Goal: Information Seeking & Learning: Learn about a topic

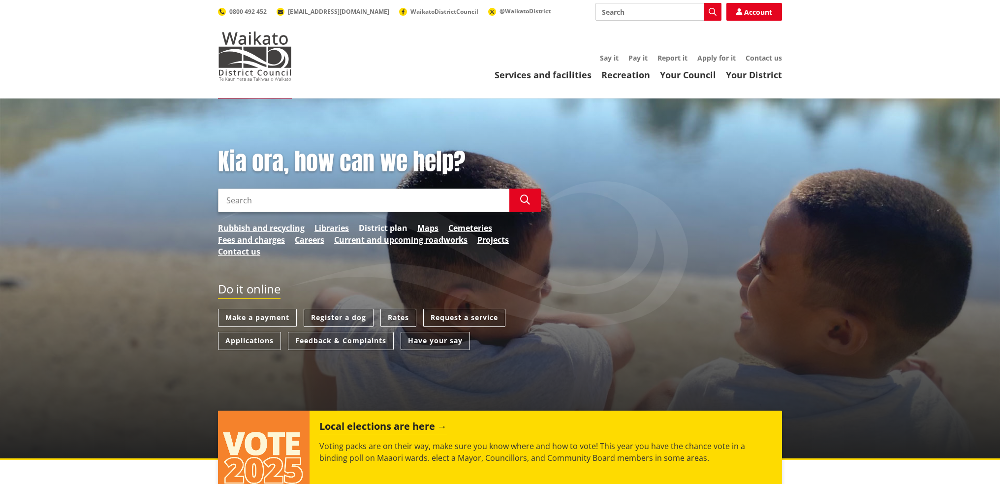
click at [367, 224] on link "District plan" at bounding box center [383, 228] width 49 height 12
click at [378, 223] on link "District plan" at bounding box center [383, 228] width 49 height 12
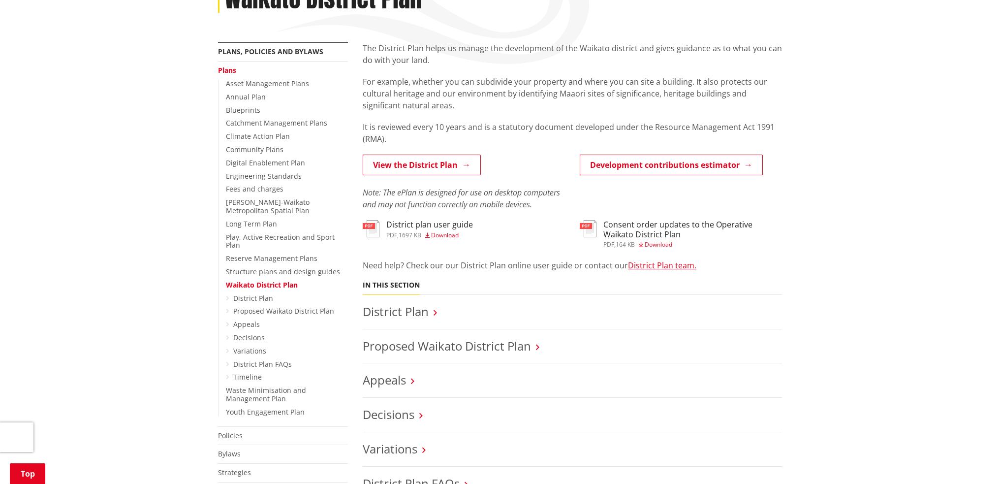
scroll to position [148, 0]
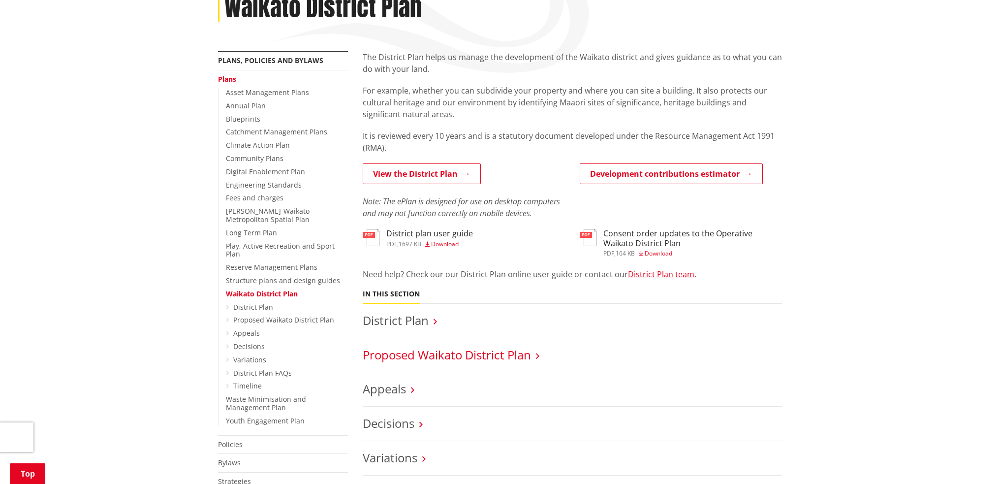
click at [458, 352] on link "Proposed Waikato District Plan" at bounding box center [447, 354] width 168 height 16
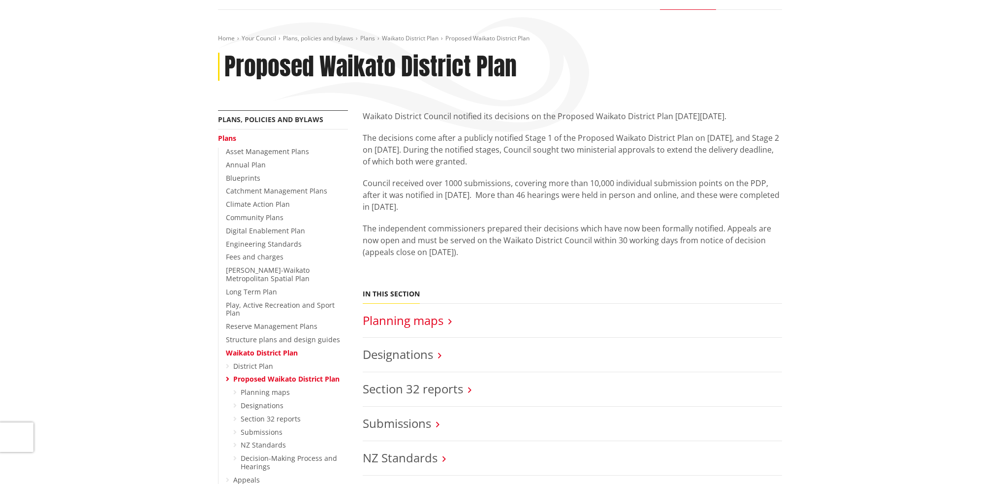
scroll to position [98, 0]
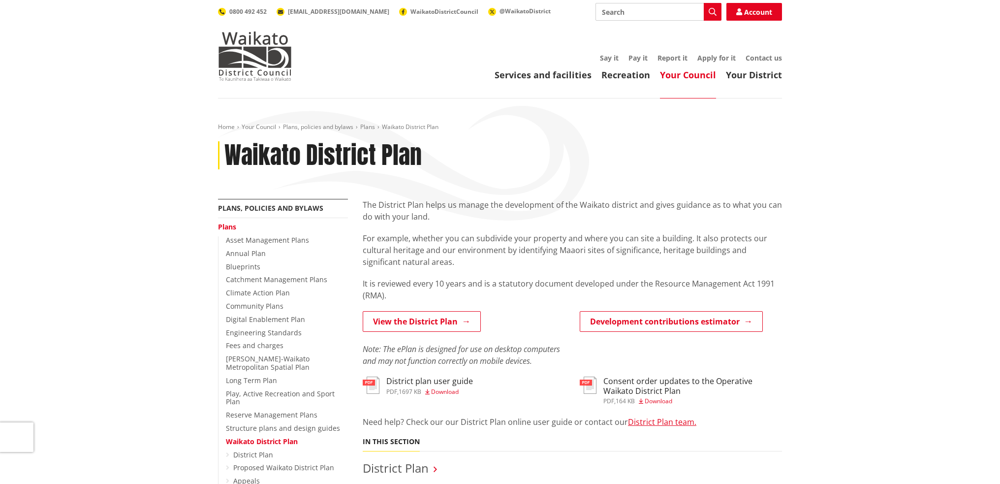
scroll to position [148, 0]
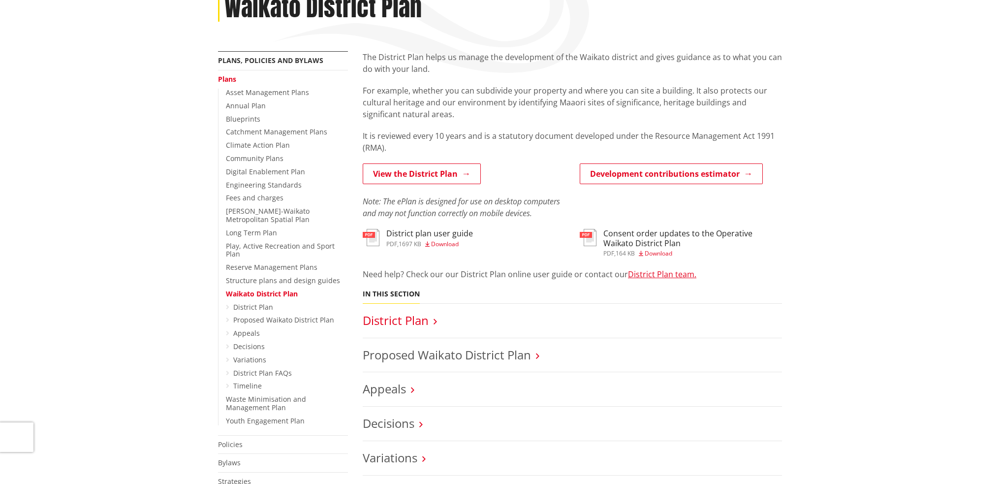
click at [394, 316] on link "District Plan" at bounding box center [396, 320] width 66 height 16
click at [408, 324] on link "District Plan" at bounding box center [396, 320] width 66 height 16
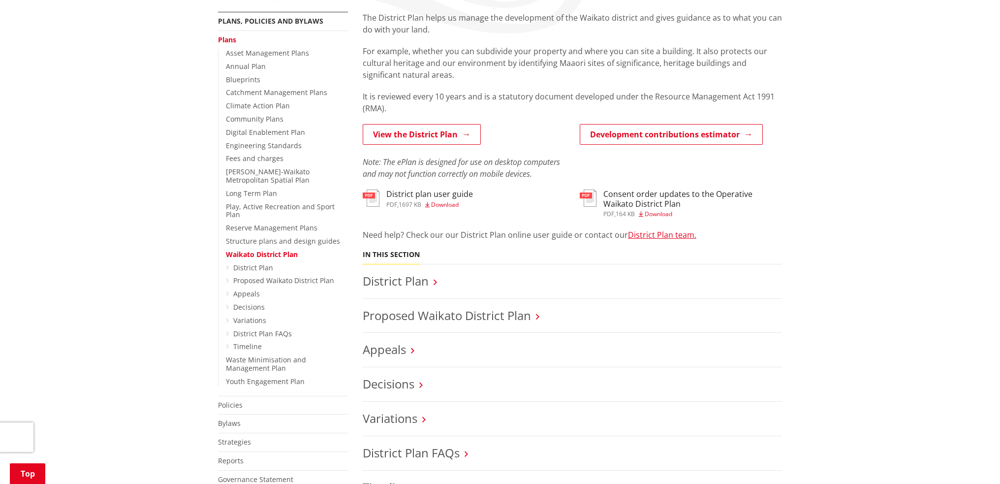
scroll to position [197, 0]
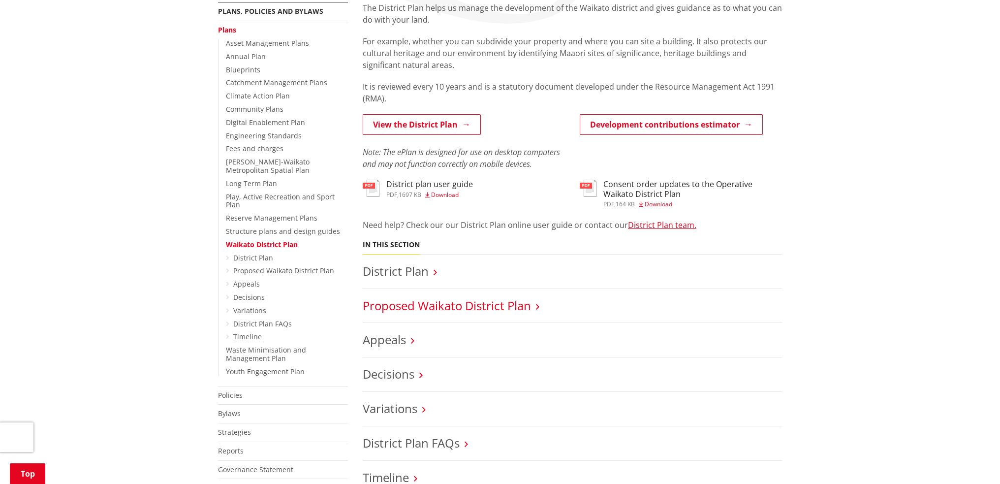
click at [449, 303] on link "Proposed Waikato District Plan" at bounding box center [447, 305] width 168 height 16
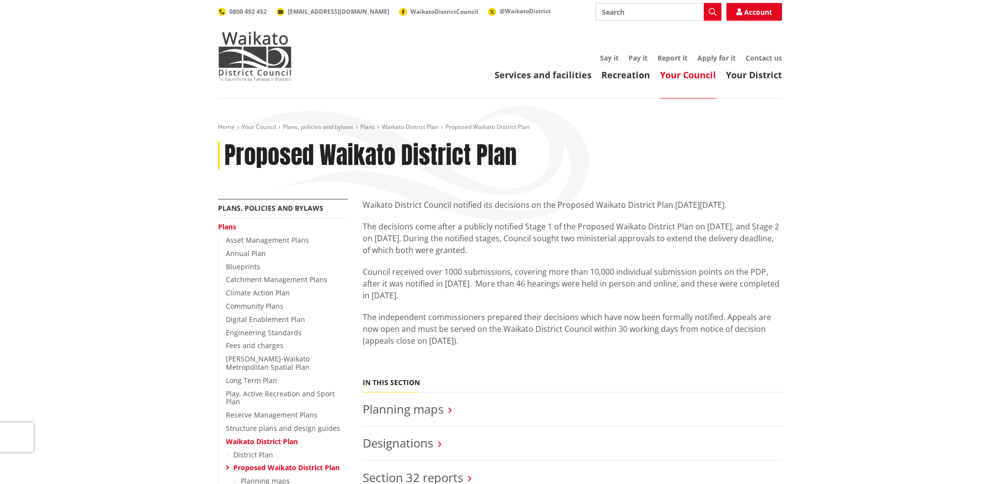
click at [450, 302] on div "Waikato District Council notified its decisions on the Proposed Waikato Distric…" at bounding box center [572, 283] width 419 height 169
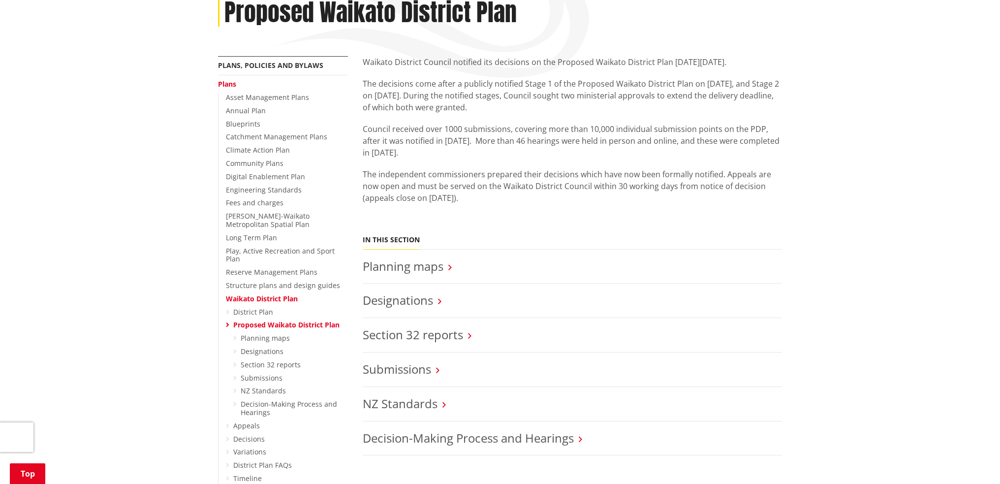
scroll to position [148, 0]
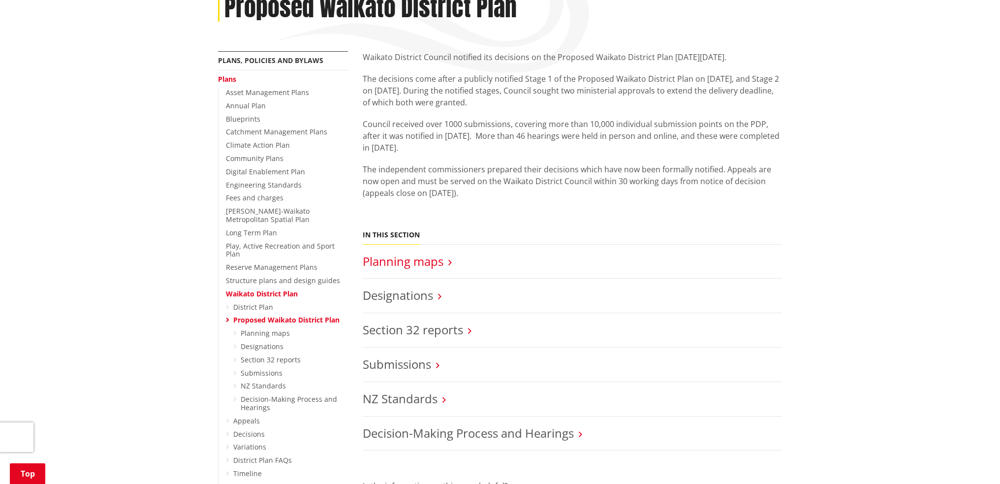
click at [404, 258] on link "Planning maps" at bounding box center [403, 261] width 81 height 16
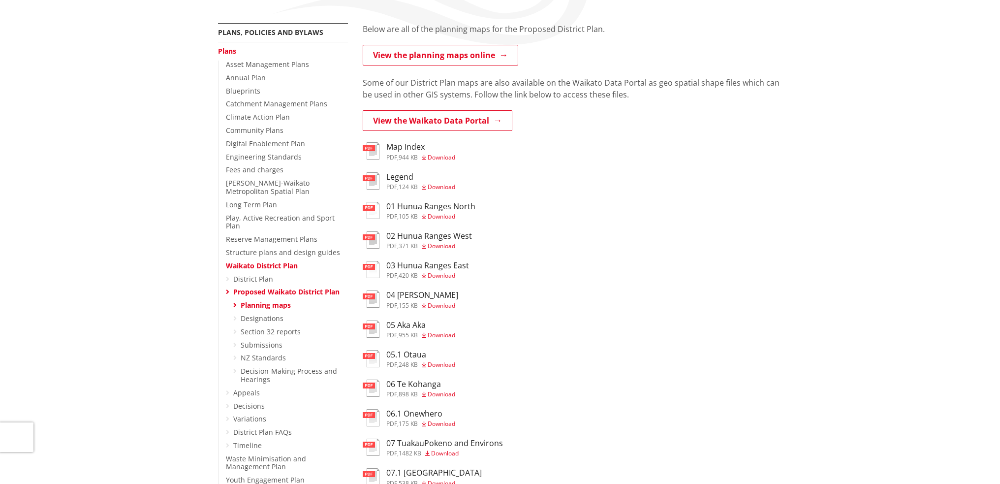
scroll to position [98, 0]
